Goal: Navigation & Orientation: Find specific page/section

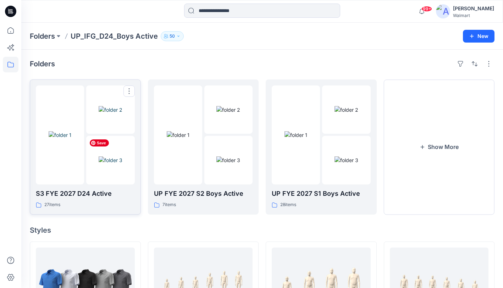
click at [102, 164] on img at bounding box center [111, 159] width 24 height 7
